Goal: Information Seeking & Learning: Learn about a topic

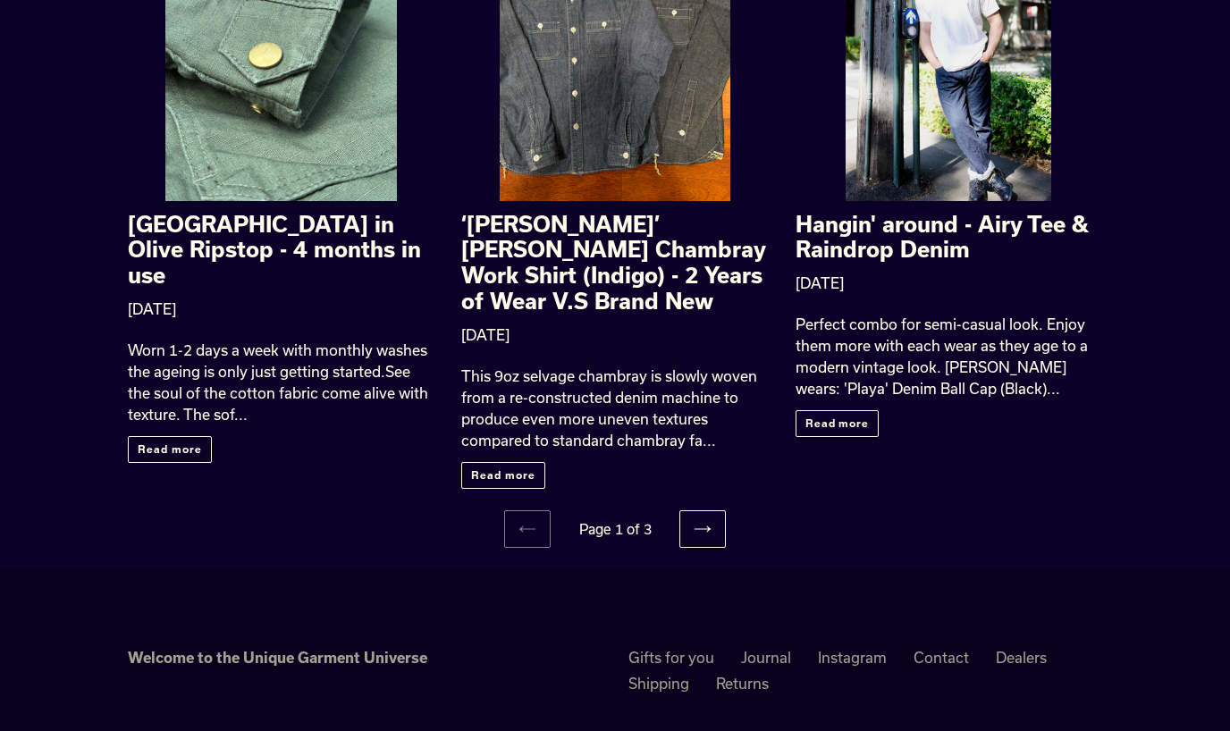
scroll to position [2170, 0]
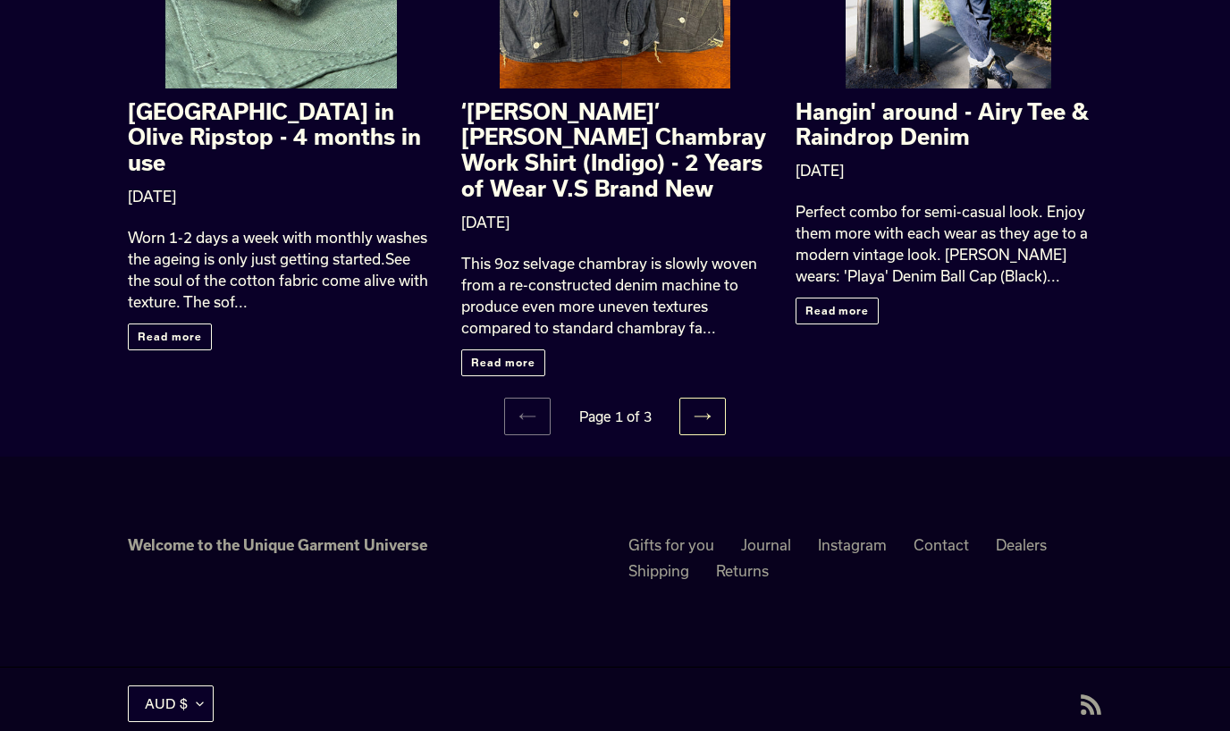
click at [714, 398] on link "Next page" at bounding box center [702, 417] width 46 height 38
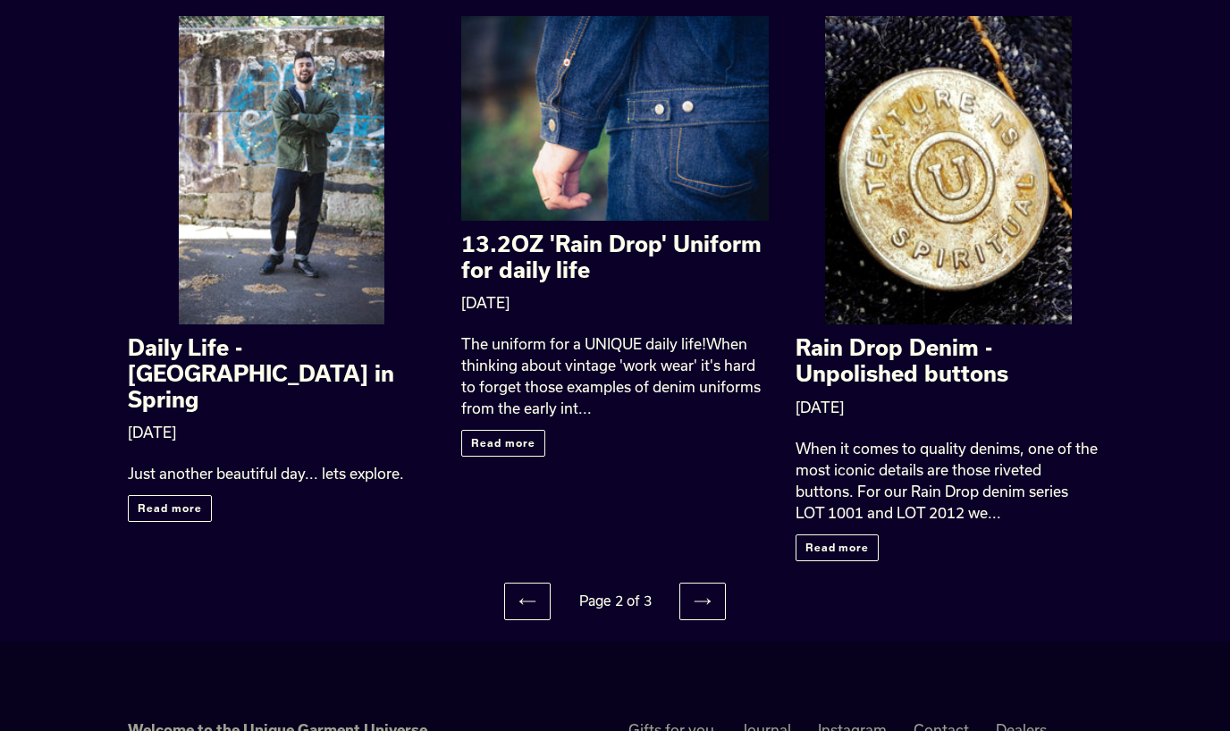
scroll to position [1846, 0]
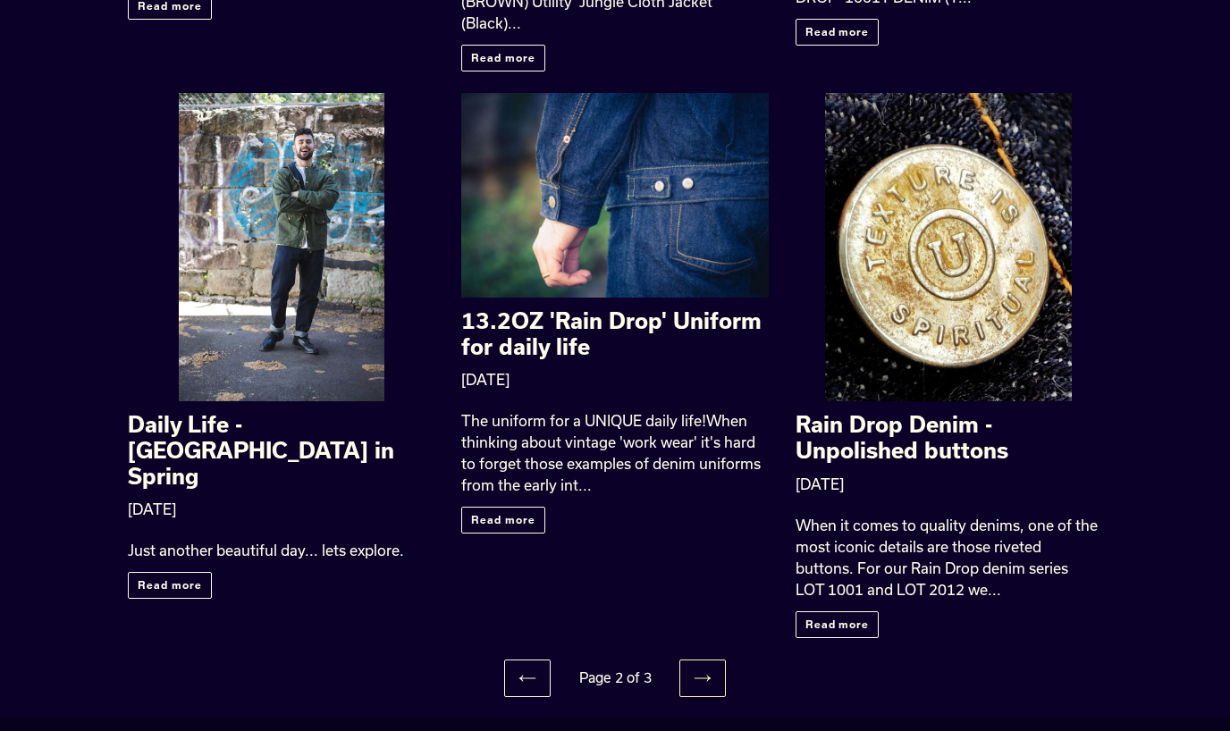
click at [700, 670] on icon at bounding box center [703, 679] width 18 height 18
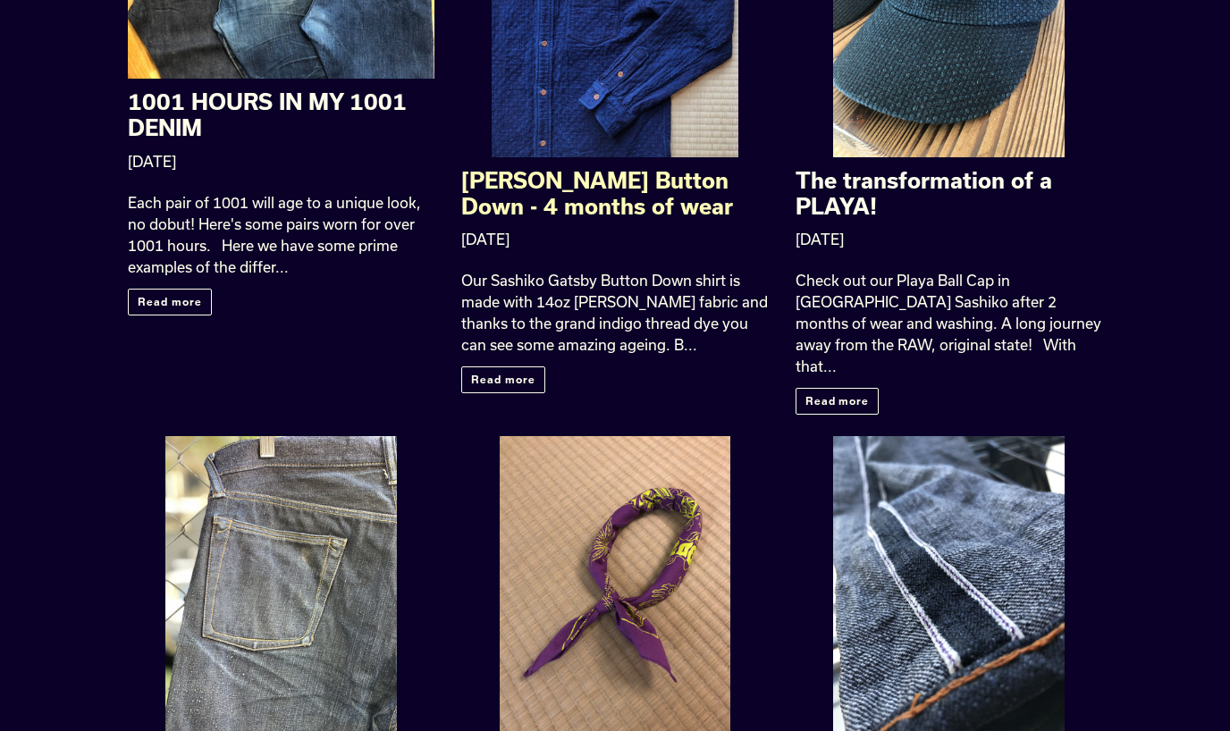
scroll to position [1587, 0]
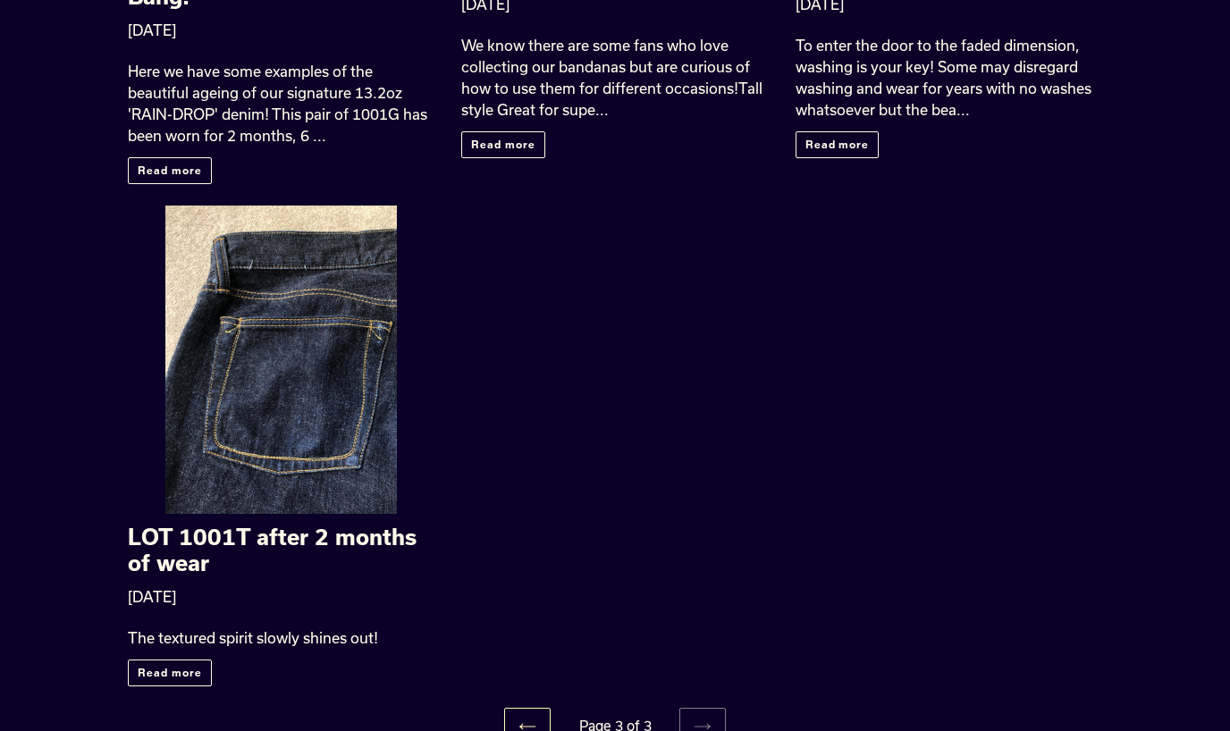
click at [515, 708] on link "Previous page" at bounding box center [527, 727] width 46 height 38
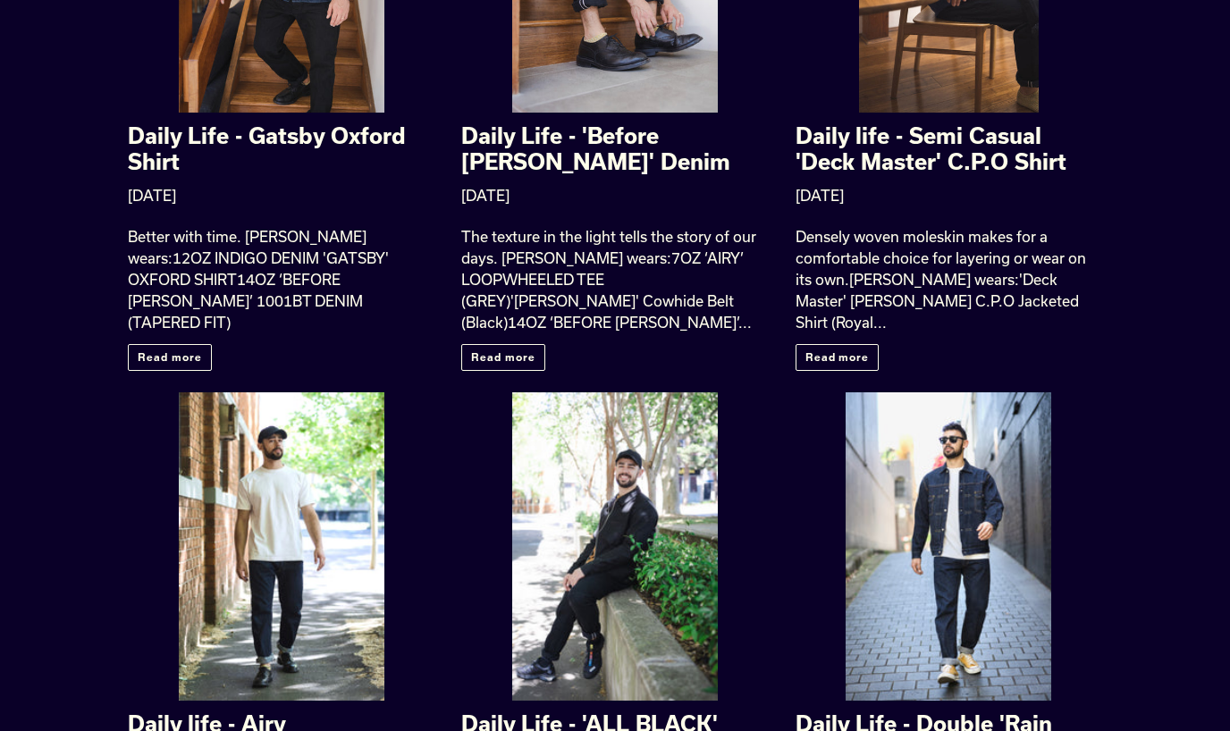
scroll to position [934, 0]
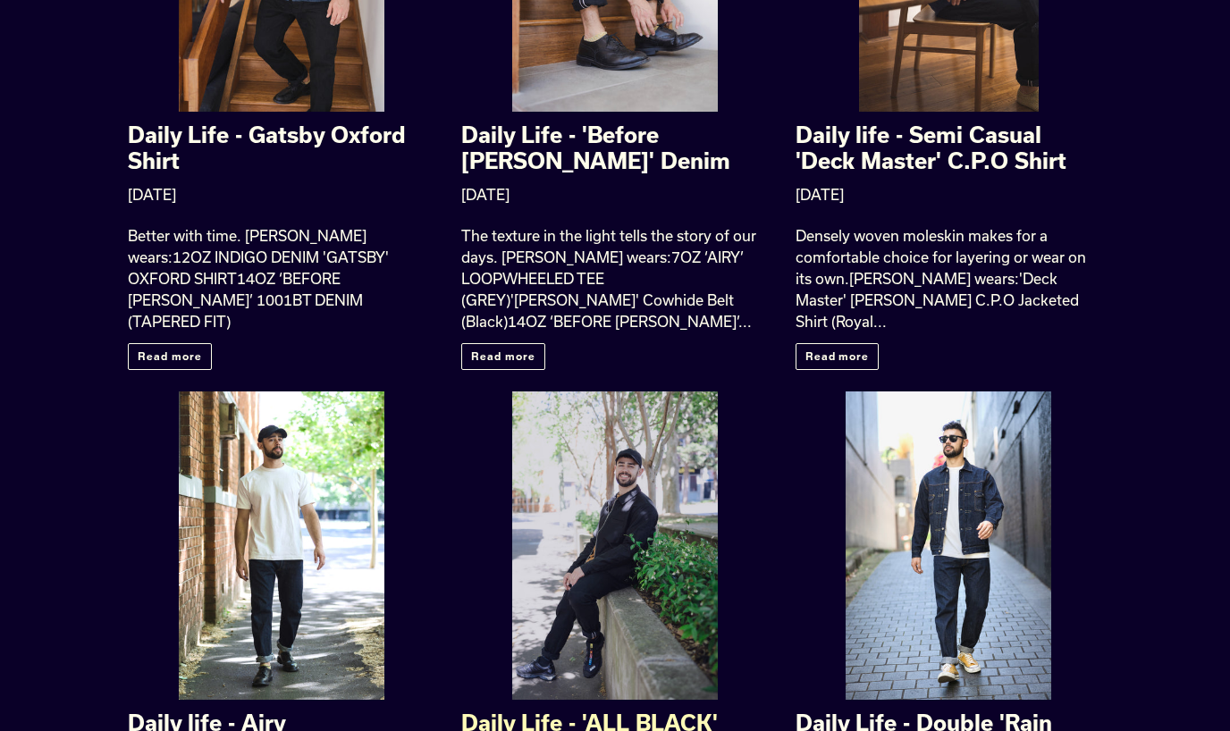
click at [651, 448] on div at bounding box center [615, 546] width 206 height 308
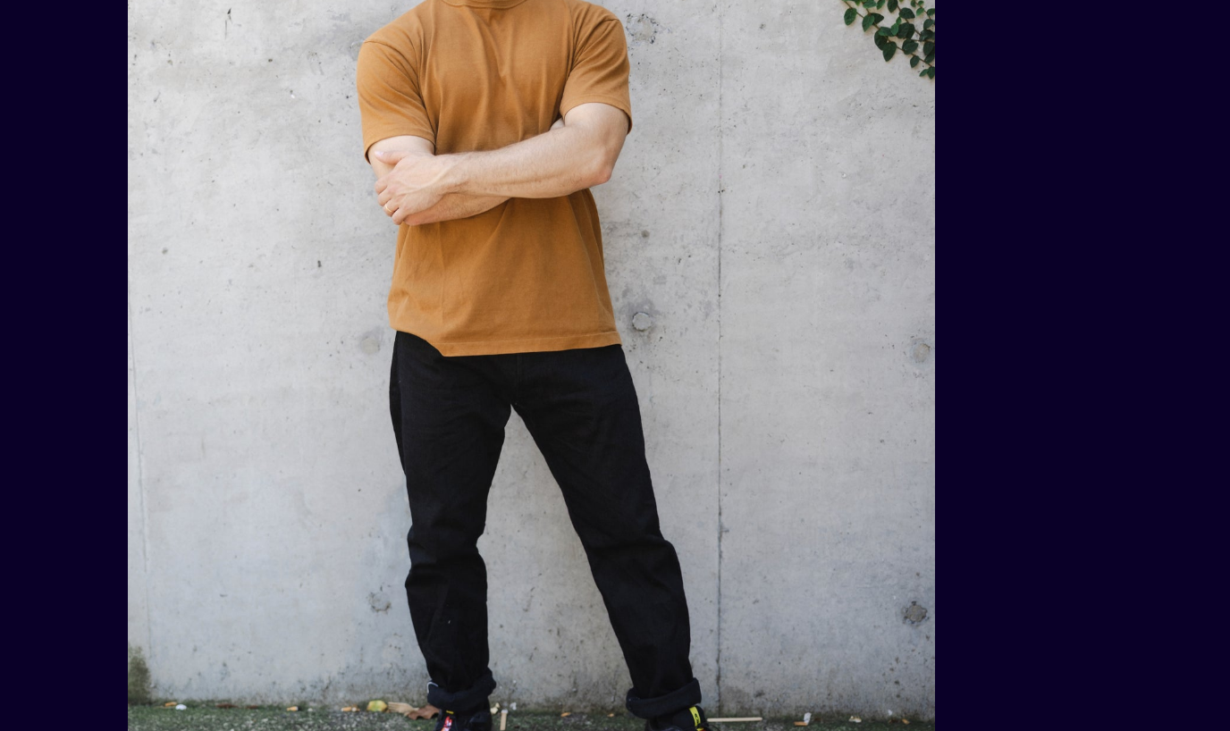
scroll to position [4808, 0]
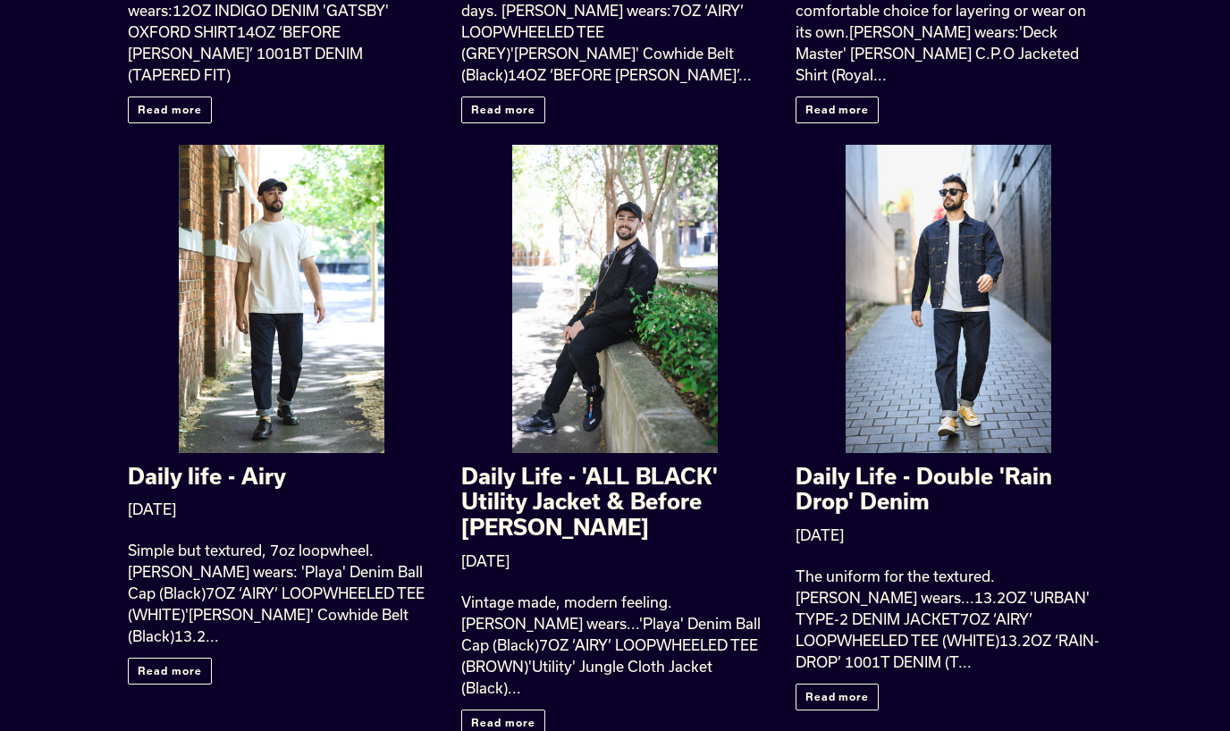
scroll to position [1654, 0]
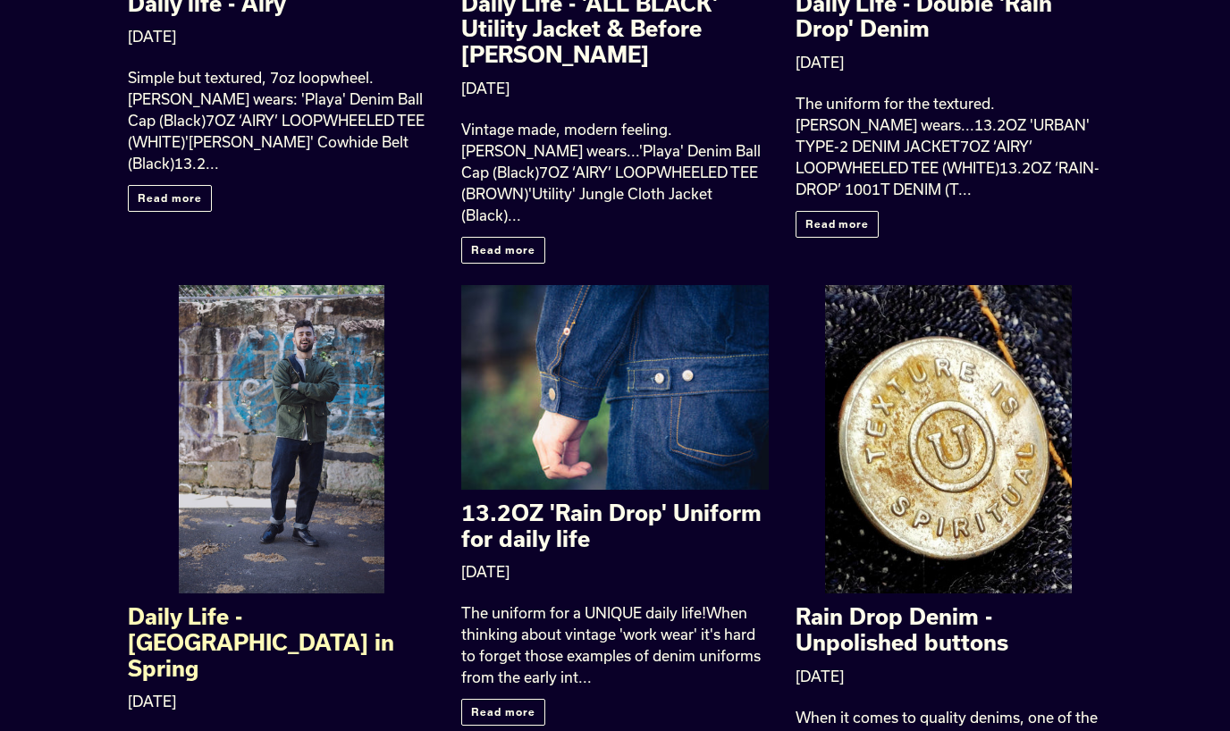
click at [281, 366] on div at bounding box center [282, 439] width 206 height 308
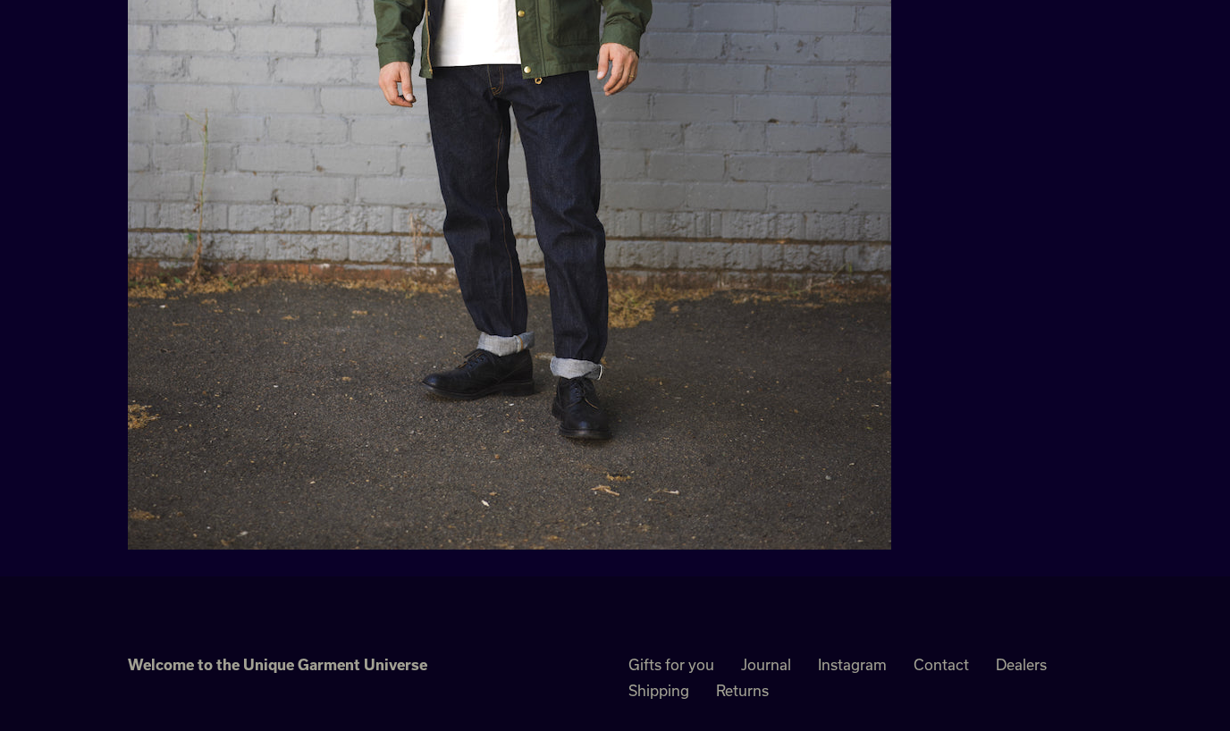
scroll to position [6944, 0]
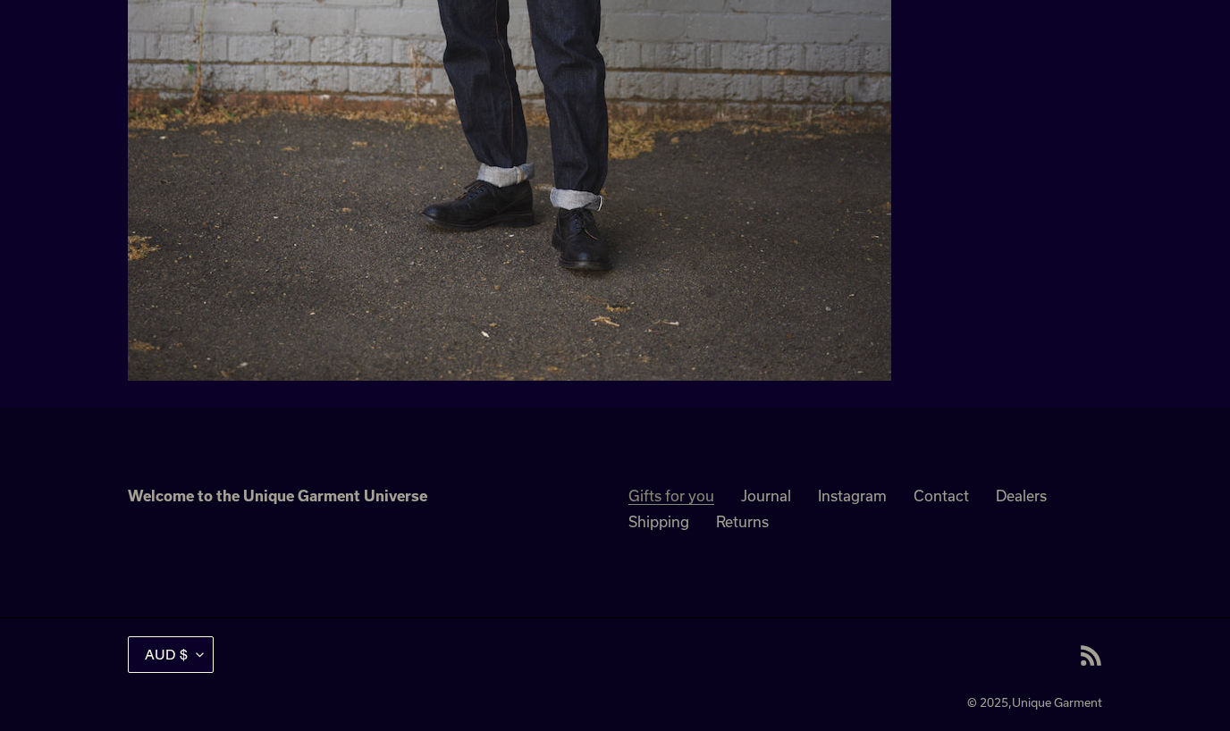
click at [680, 487] on link "Gifts for you" at bounding box center [671, 496] width 86 height 18
